Goal: Transaction & Acquisition: Purchase product/service

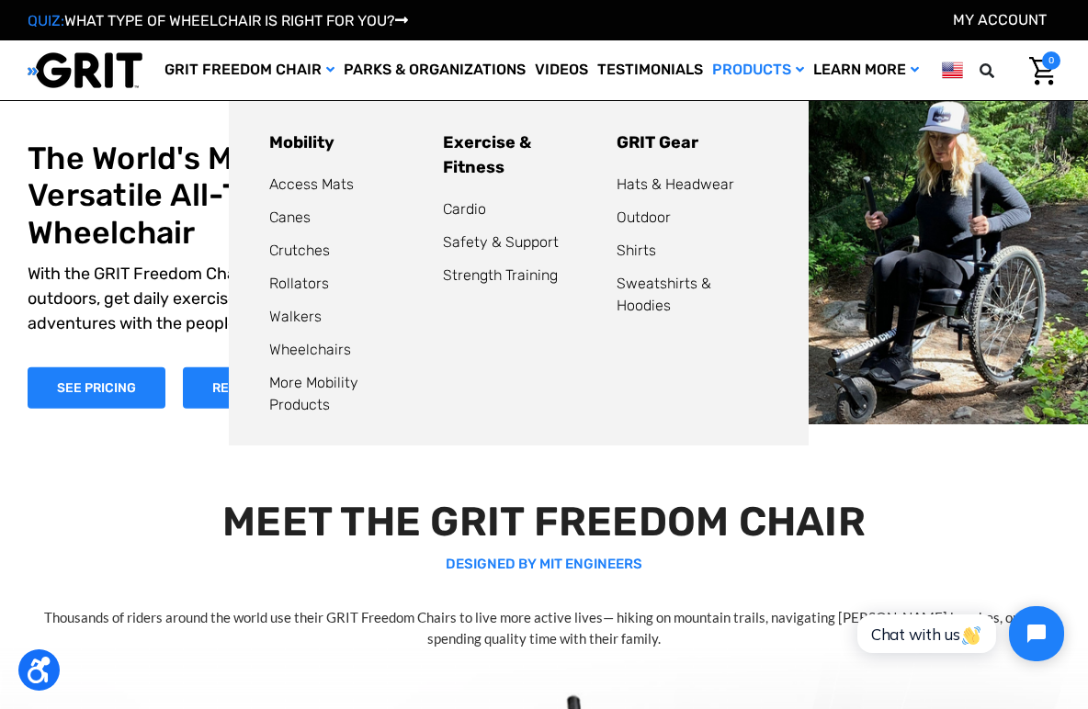
click at [733, 72] on link "Products" at bounding box center [758, 70] width 101 height 60
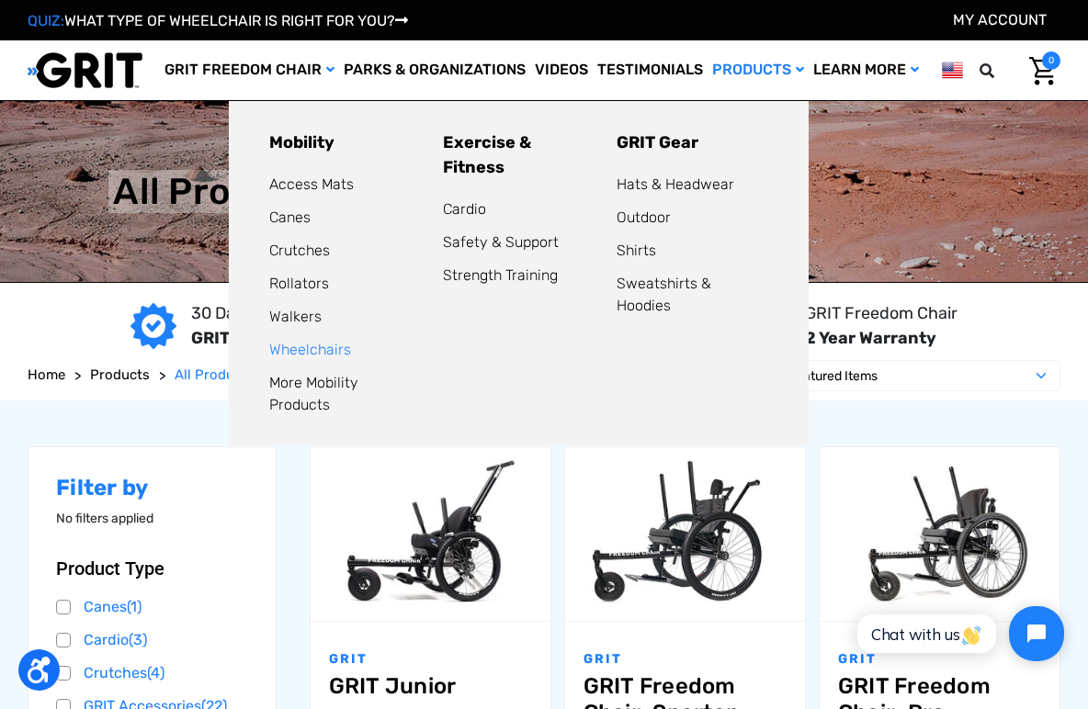
click at [297, 350] on link "Wheelchairs" at bounding box center [310, 349] width 82 height 17
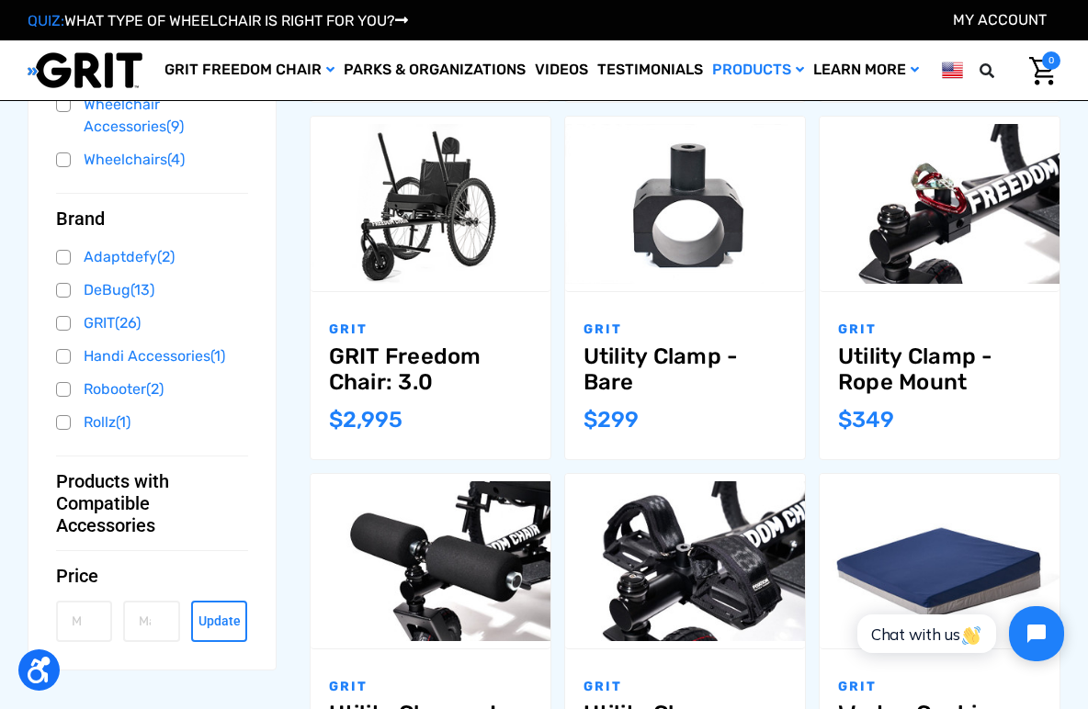
scroll to position [567, 0]
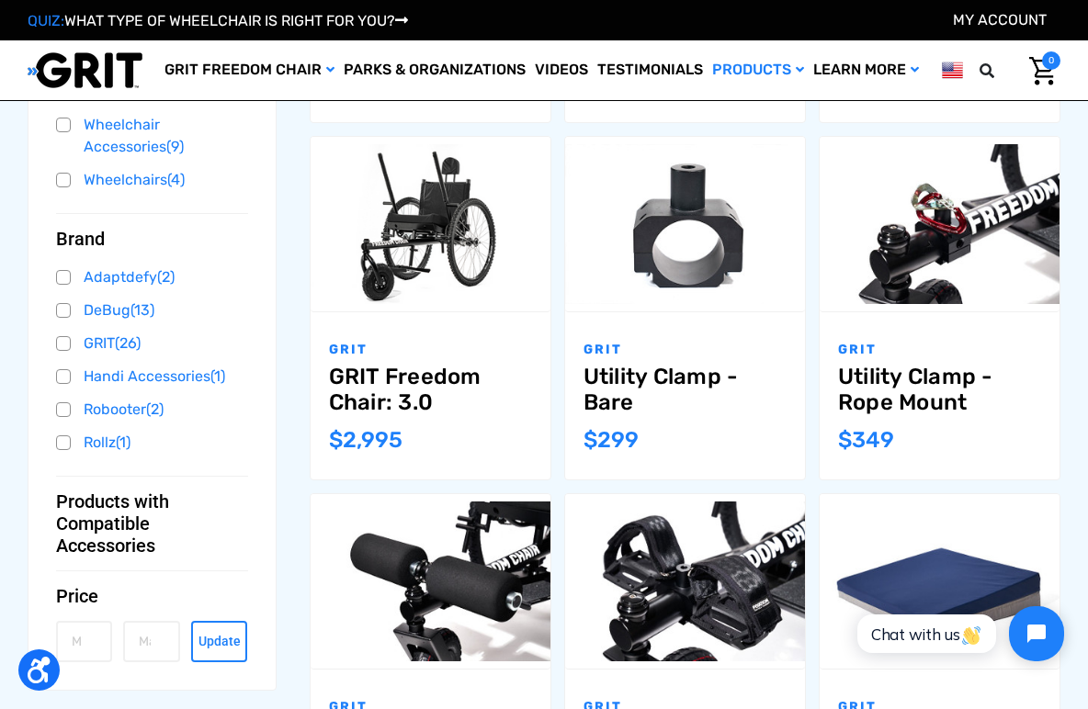
click at [614, 376] on link "Utility Clamp - Bare" at bounding box center [685, 390] width 203 height 53
